Goal: Use online tool/utility: Utilize a website feature to perform a specific function

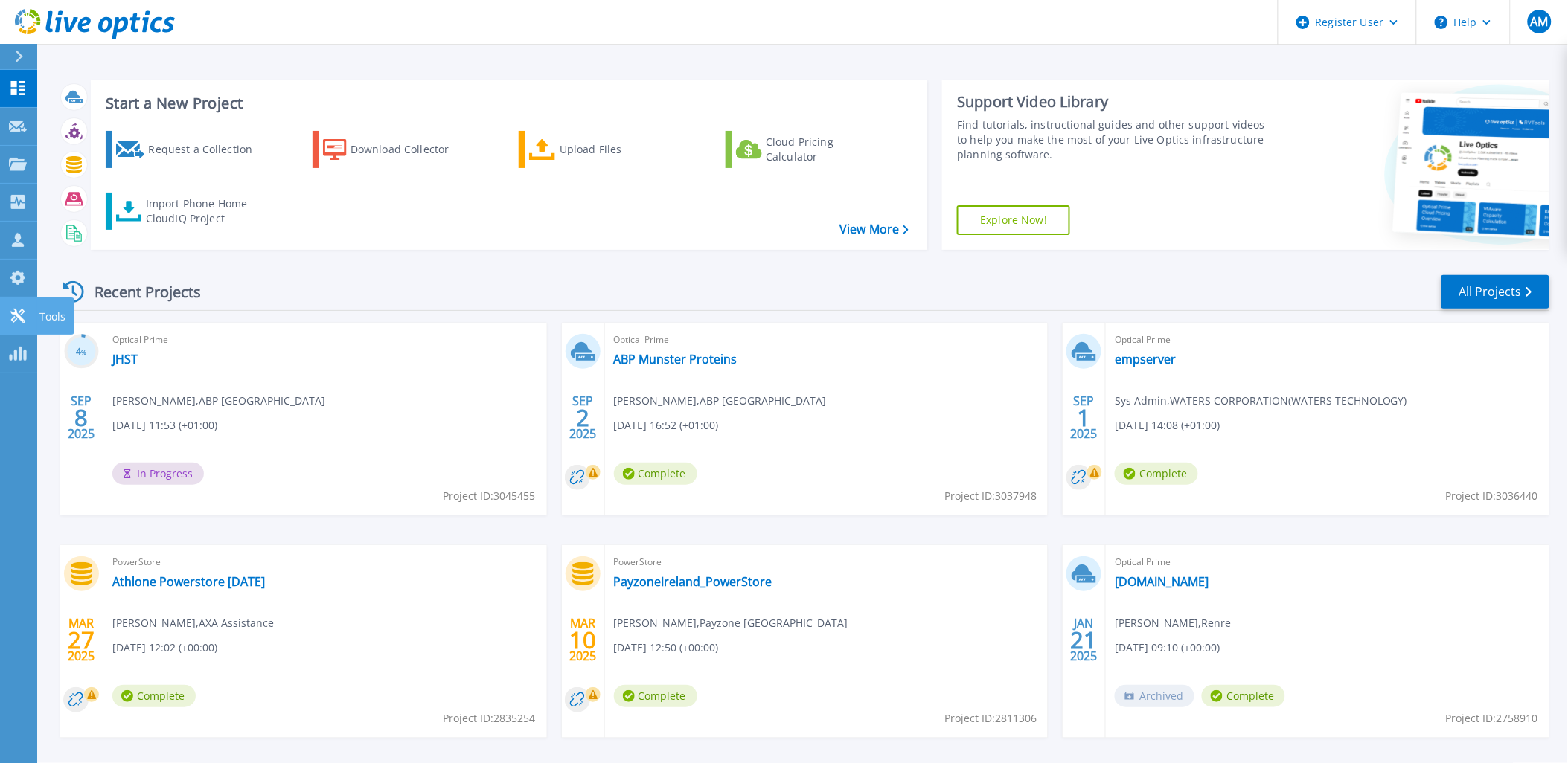
click at [13, 305] on link "Tools Tools" at bounding box center [19, 316] width 37 height 38
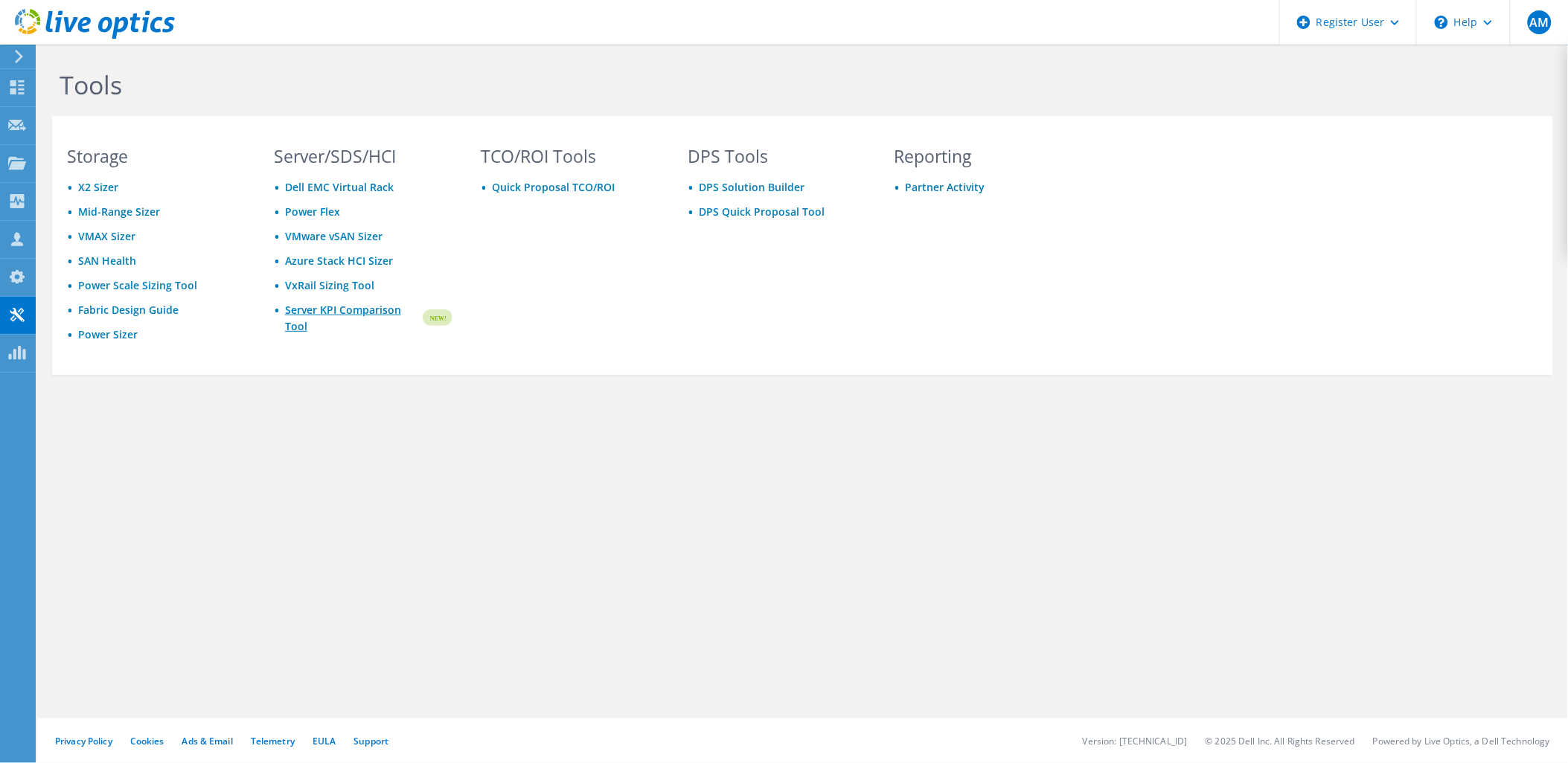
click at [340, 308] on link "Server KPI Comparison Tool" at bounding box center [353, 319] width 135 height 33
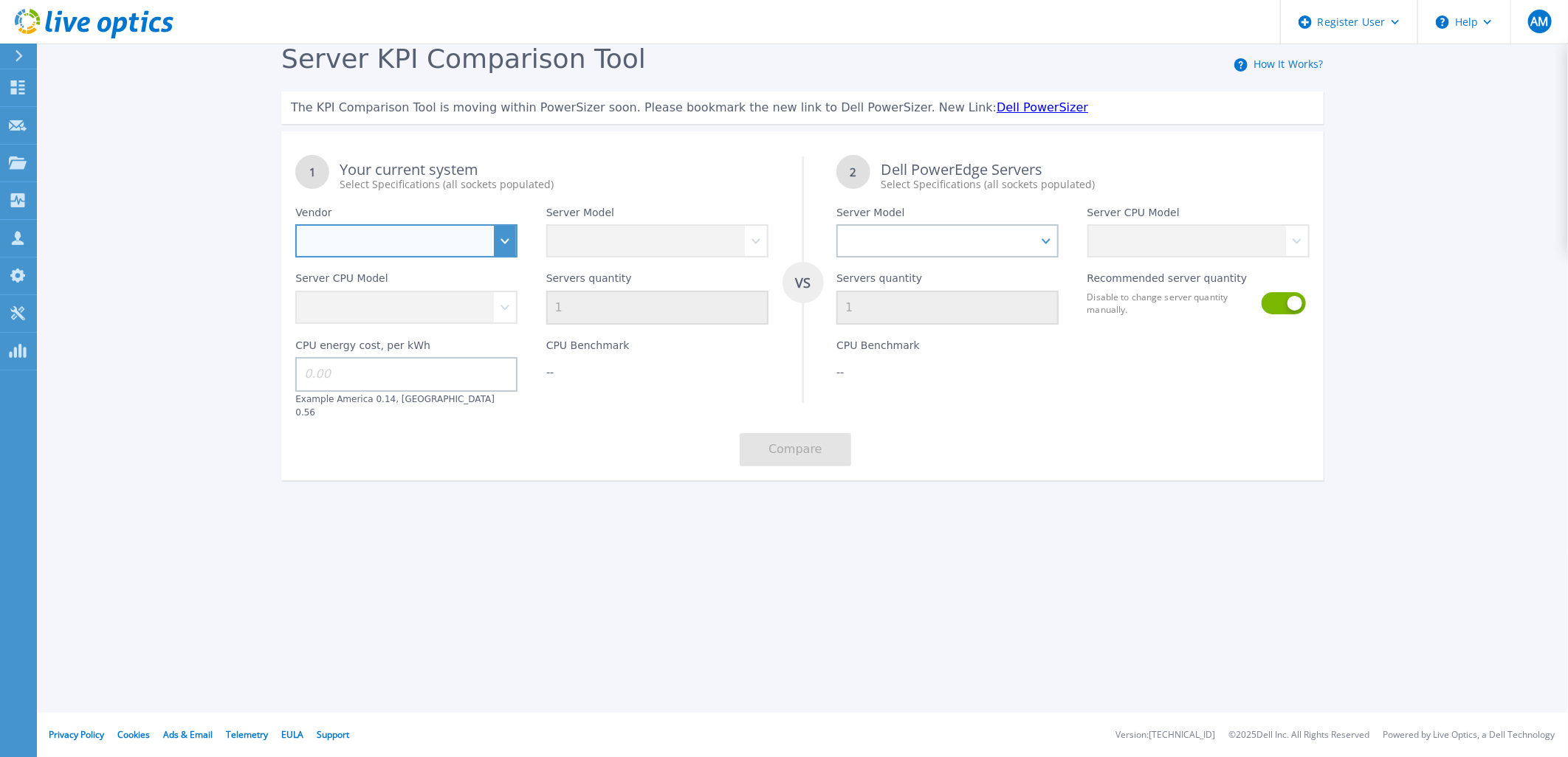
click at [460, 233] on select "Dell HPE Lenovo Supermicro" at bounding box center [406, 241] width 222 height 33
select select "Dell"
click at [295, 225] on select "Dell HPE Lenovo Supermicro" at bounding box center [406, 241] width 222 height 33
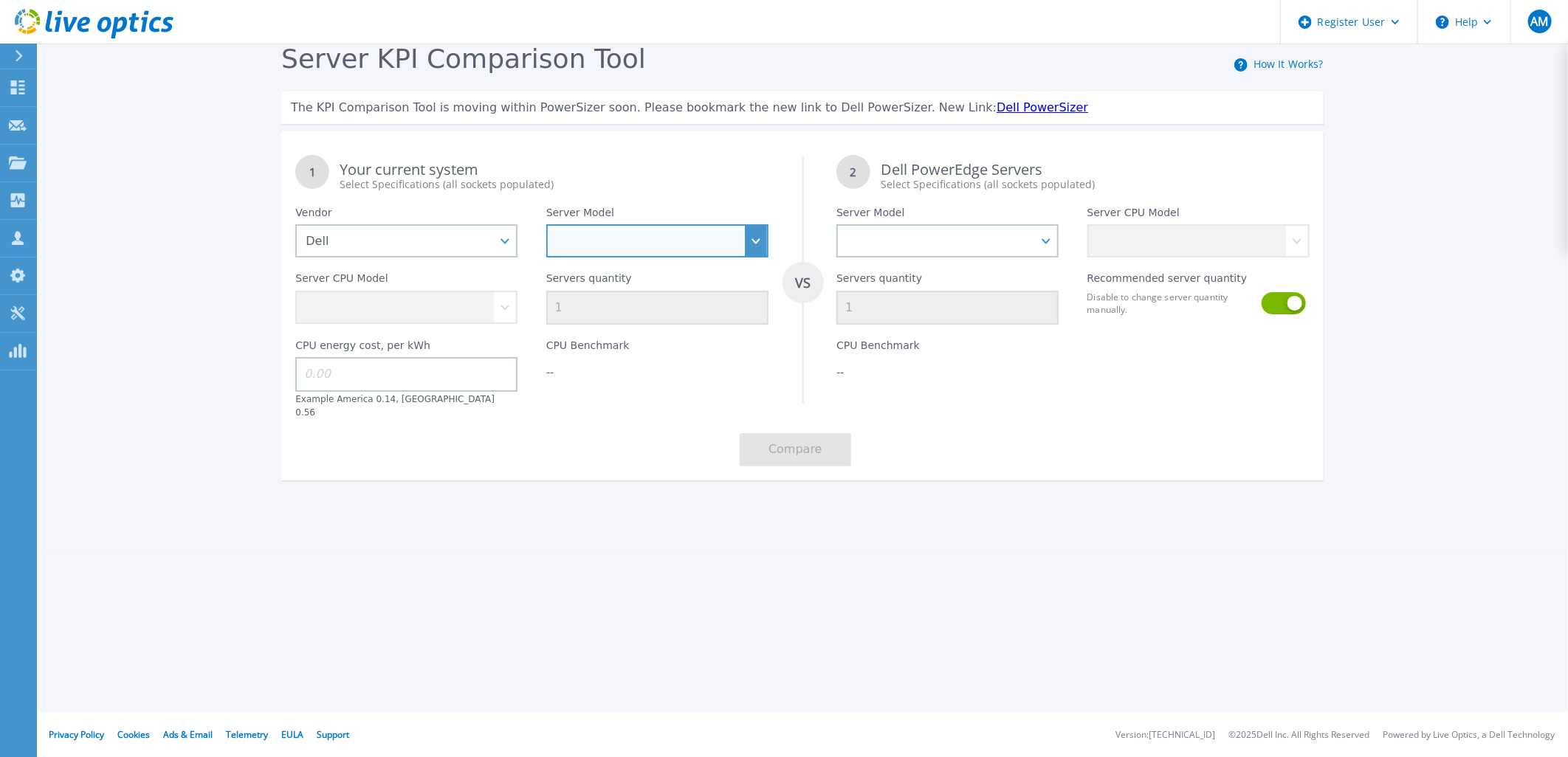
click at [648, 238] on select "PowerEdge C6520 PowerEdge C6525 PowerEdge HS5610 PowerEdge HS5620 PowerEdge R24…" at bounding box center [657, 241] width 222 height 33
select select "PowerEdge R430"
click at [546, 225] on select "PowerEdge C6520 PowerEdge C6525 PowerEdge HS5610 PowerEdge HS5620 PowerEdge R24…" at bounding box center [657, 241] width 222 height 33
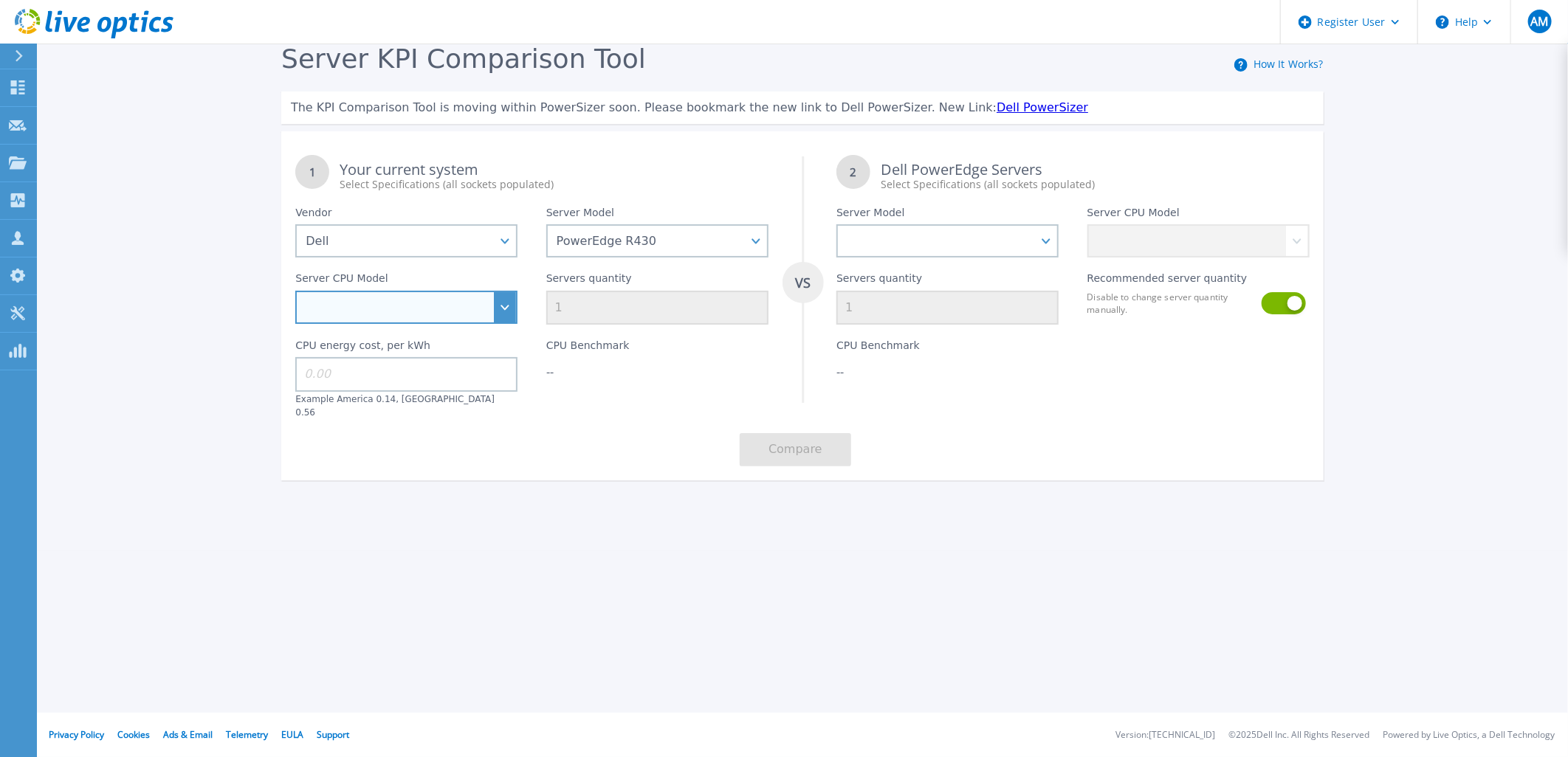
click at [440, 308] on select "Intel Xeon E5-1620 v4 3.5GHz Intel Xeon E5-1650 v4 3.6GHz Intel Xeon E5-2603 v4…" at bounding box center [406, 307] width 222 height 33
select select "337242"
click at [295, 291] on select "Intel Xeon E5-1620 v4 3.5GHz Intel Xeon E5-1650 v4 3.6GHz Intel Xeon E5-2603 v4…" at bounding box center [406, 307] width 222 height 33
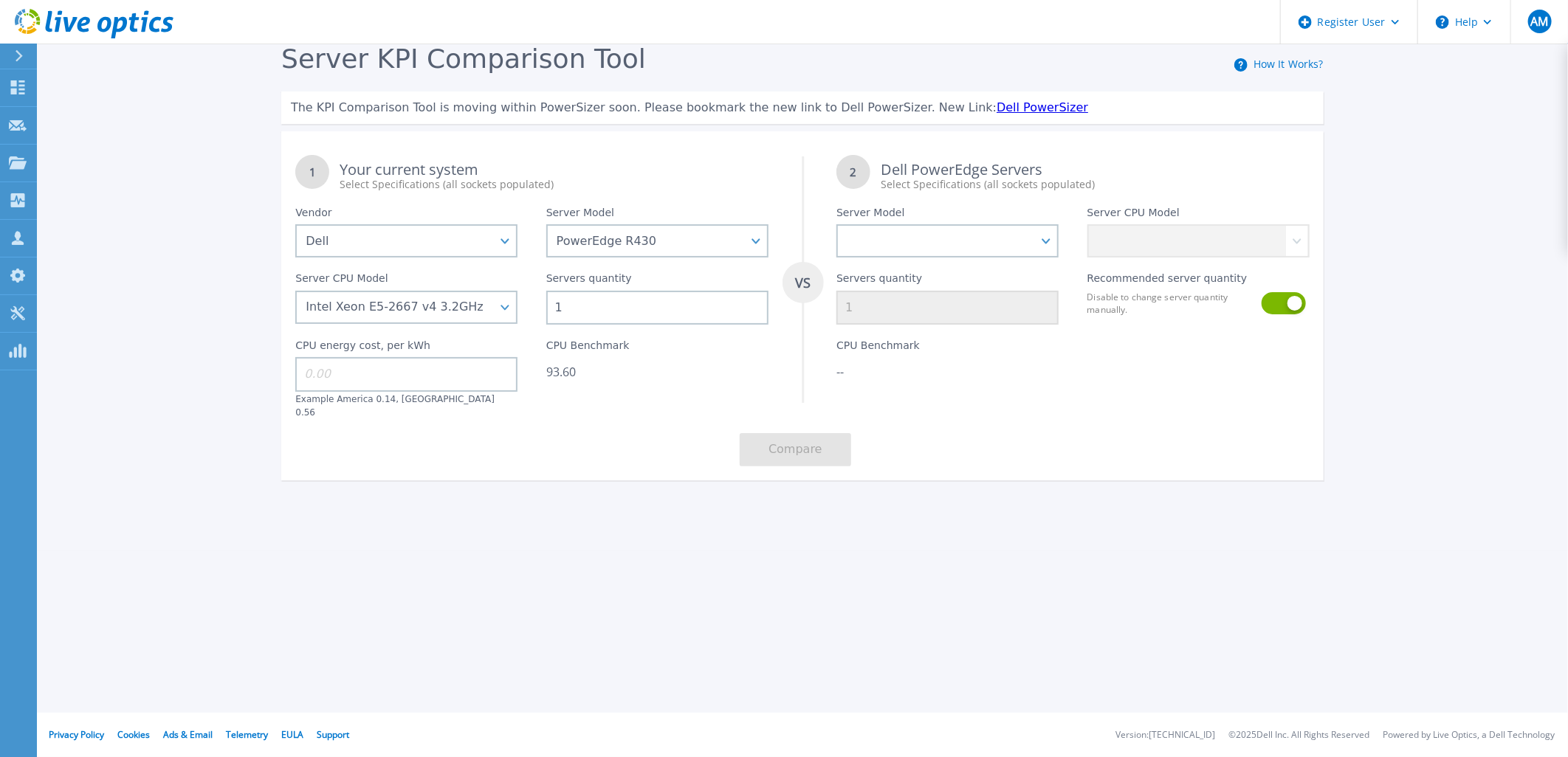
drag, startPoint x: 636, startPoint y: 308, endPoint x: 400, endPoint y: 335, distance: 237.5
click at [401, 335] on div "1 Your current system Select Specifications (all sockets populated) VS 2 Dell P…" at bounding box center [803, 311] width 1043 height 339
type input "5"
drag, startPoint x: 1081, startPoint y: 487, endPoint x: 1051, endPoint y: 295, distance: 194.3
click at [1080, 463] on div "Server KPI Comparison Tool How It Works? The KPI Comparison Tool is moving with…" at bounding box center [784, 275] width 1568 height 551
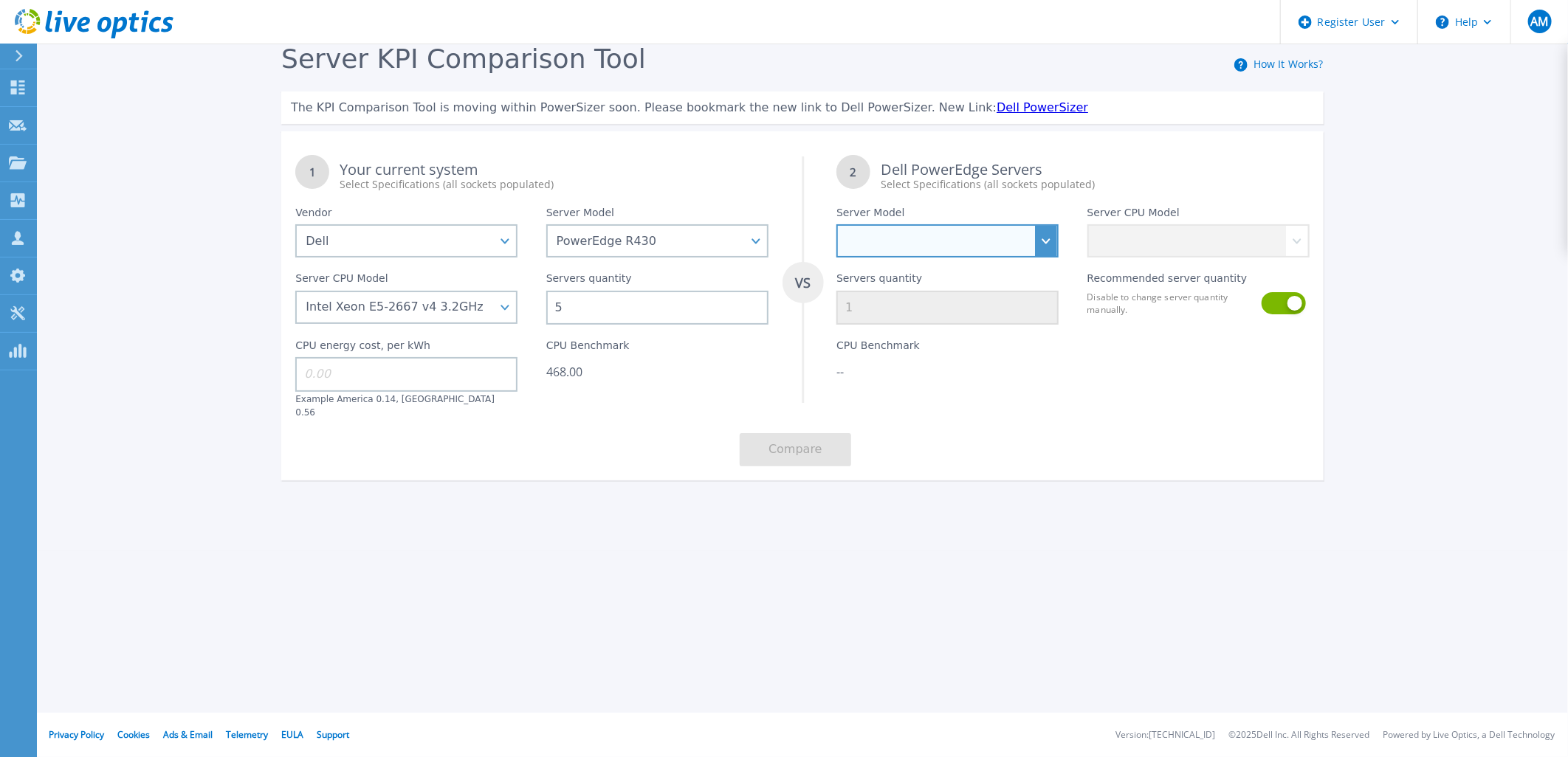
click at [1040, 242] on select "PowerEdge C6520 PowerEdge C6525 PowerEdge HS5610 PowerEdge HS5620 PowerEdge R24…" at bounding box center [948, 241] width 222 height 33
select select "PowerEdge R470"
click at [837, 225] on select "PowerEdge C6520 PowerEdge C6525 PowerEdge HS5610 PowerEdge HS5620 PowerEdge R24…" at bounding box center [948, 241] width 222 height 33
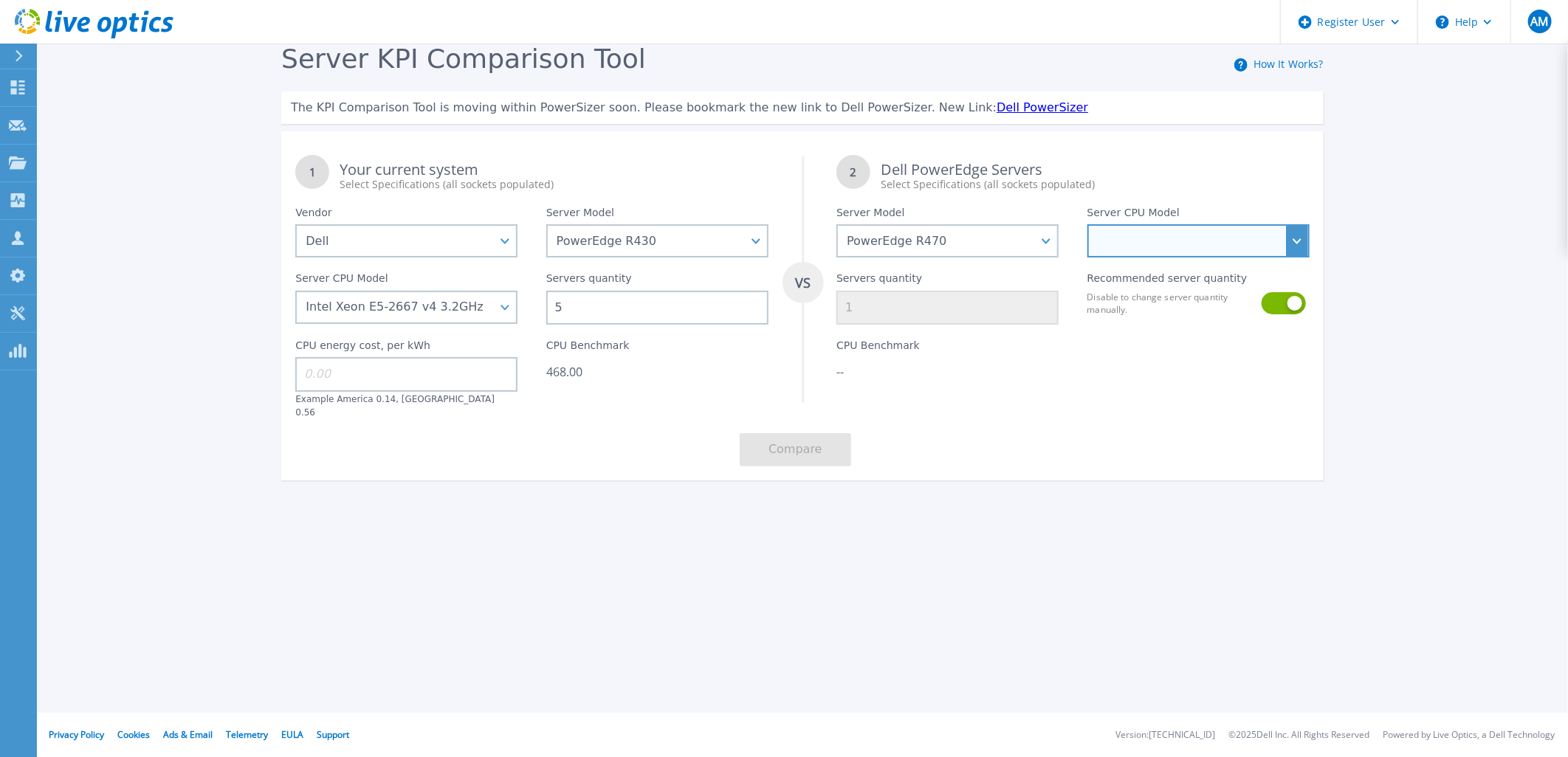
click at [1140, 251] on select "Intel Xeon 6710E 2.4GHz Intel Xeon 6731E 2.2GHz Intel Xeon 6740E 2.4GHz Intel X…" at bounding box center [1199, 241] width 222 height 33
select select "336266"
click at [1087, 225] on select "Intel Xeon 6710E 2.4GHz Intel Xeon 6731E 2.2GHz Intel Xeon 6740E 2.4GHz Intel X…" at bounding box center [1199, 241] width 222 height 33
type input "2"
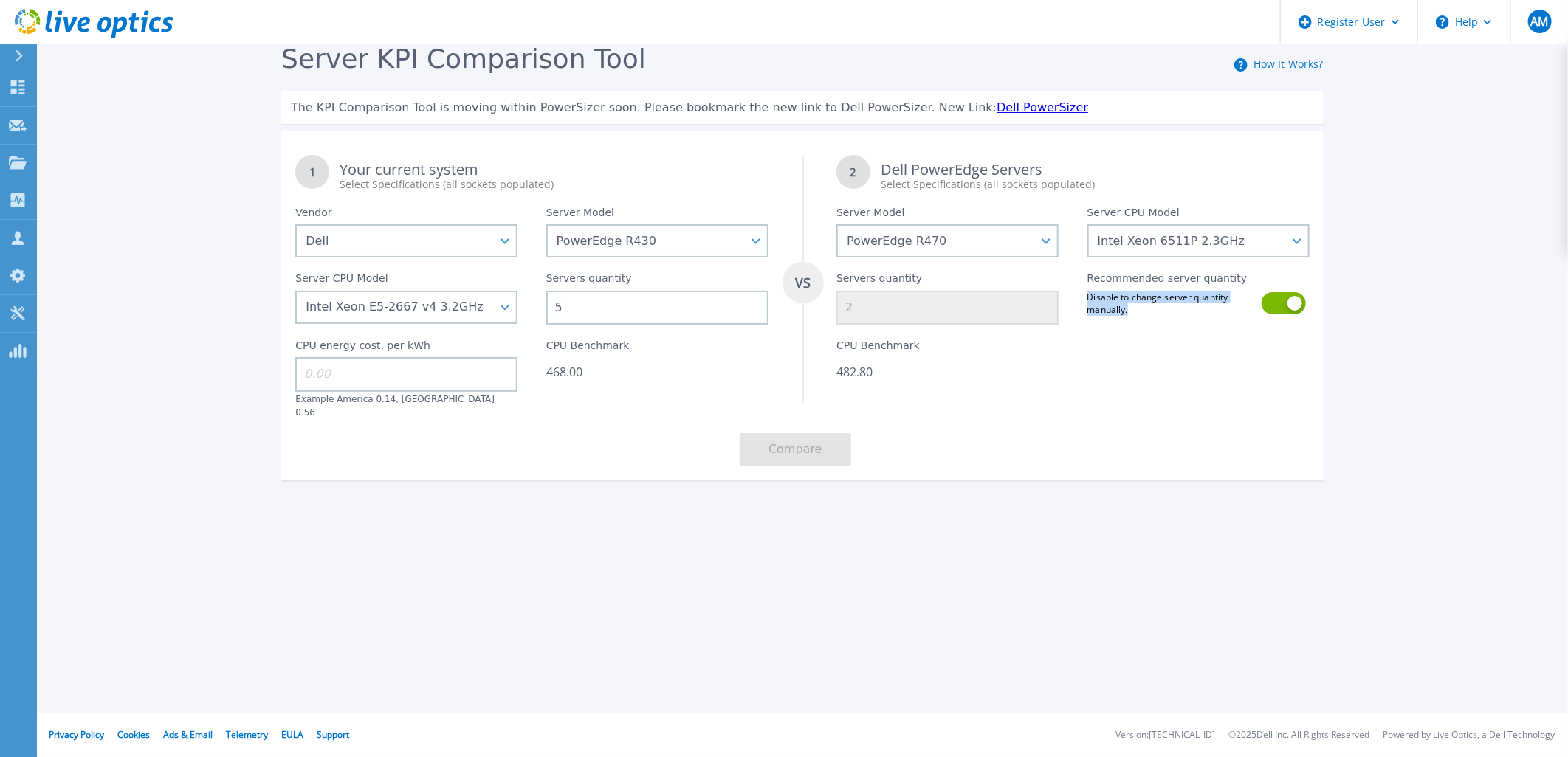
click at [1278, 292] on div "Recommended server quantity Disable to change server quantity manually." at bounding box center [1198, 291] width 251 height 67
drag, startPoint x: 1278, startPoint y: 292, endPoint x: 1279, endPoint y: 302, distance: 10.0
click at [1279, 302] on button at bounding box center [1283, 303] width 42 height 22
click at [1296, 311] on button at bounding box center [1283, 303] width 42 height 22
click at [437, 382] on input at bounding box center [406, 374] width 222 height 34
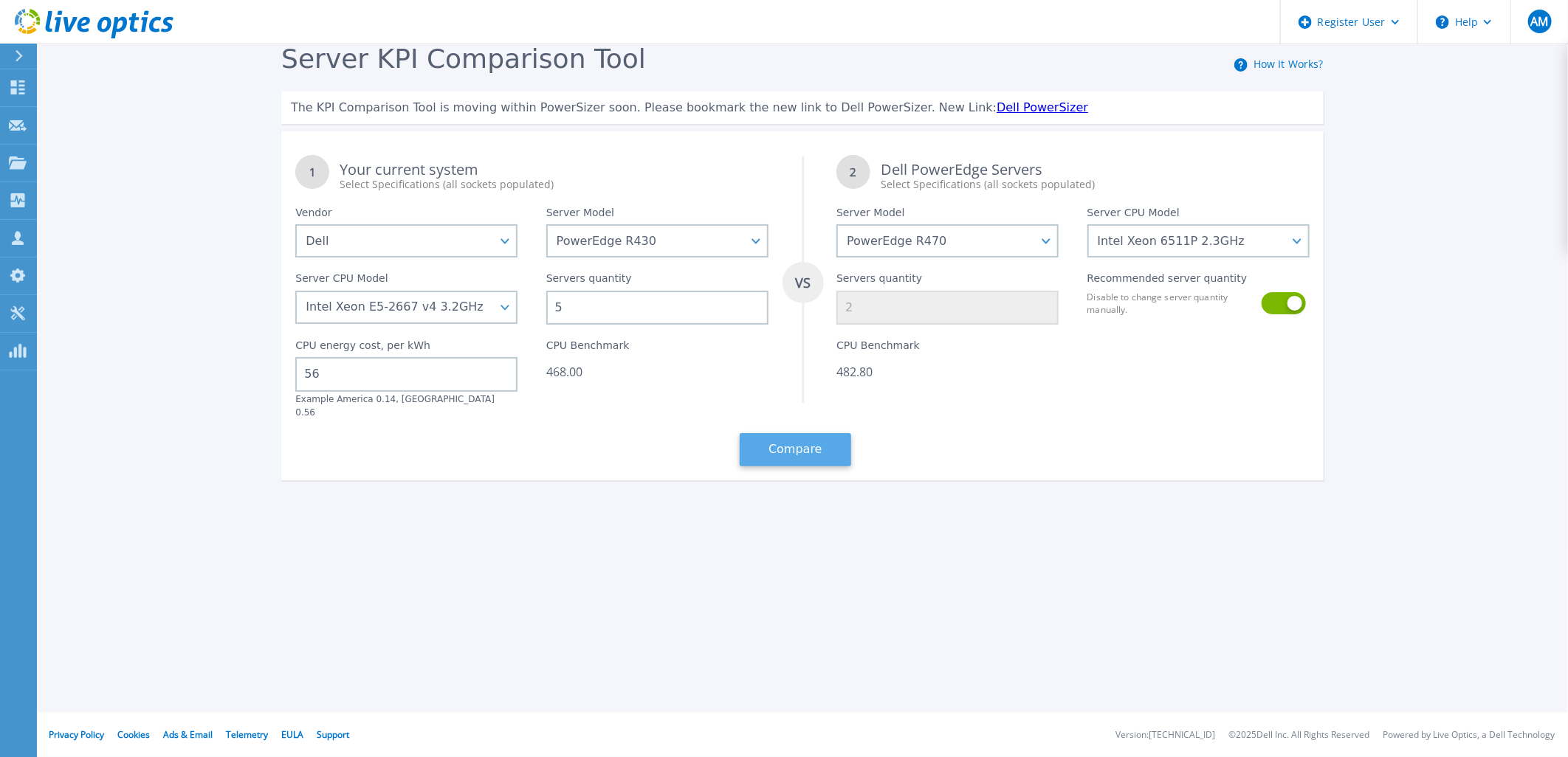
type input "56"
click at [774, 433] on button "Compare" at bounding box center [795, 449] width 112 height 33
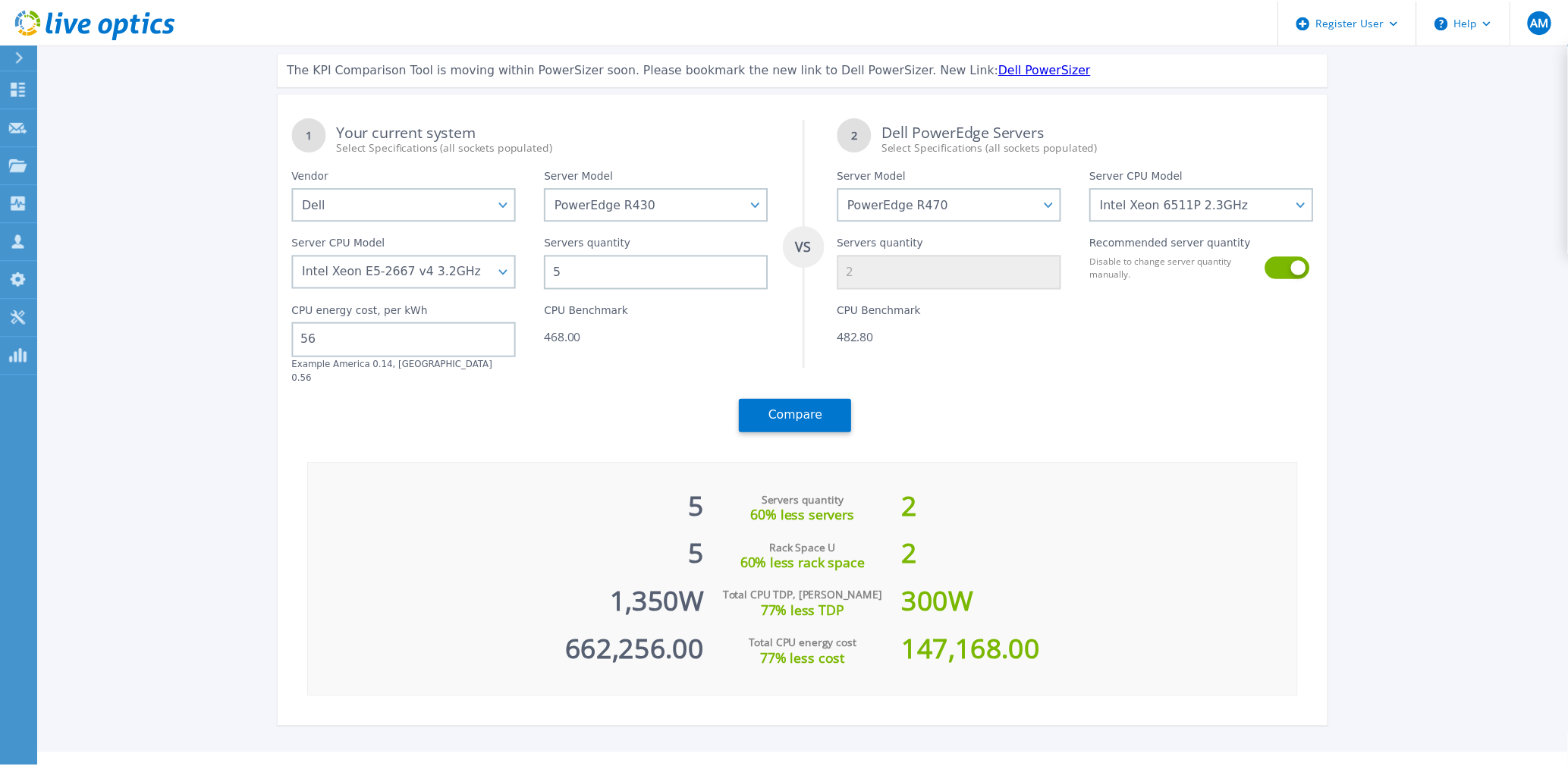
scroll to position [58, 0]
